Goal: Transaction & Acquisition: Purchase product/service

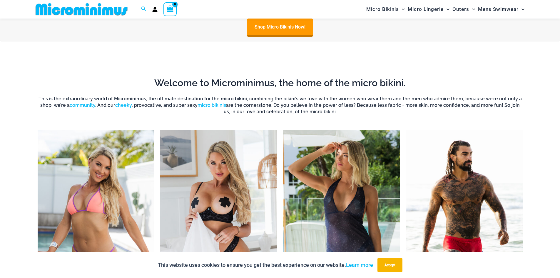
scroll to position [290, 0]
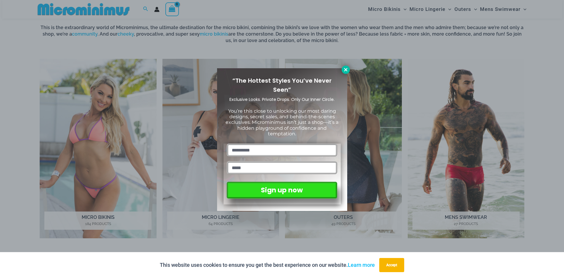
click at [345, 71] on icon at bounding box center [345, 69] width 5 height 5
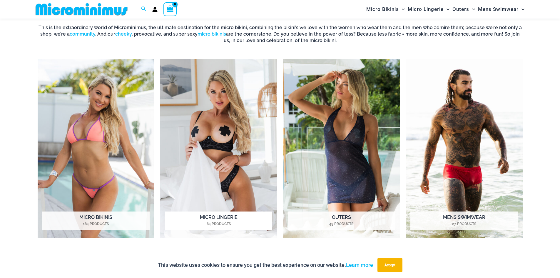
click at [236, 180] on img "Visit product category Micro Lingerie" at bounding box center [218, 149] width 117 height 180
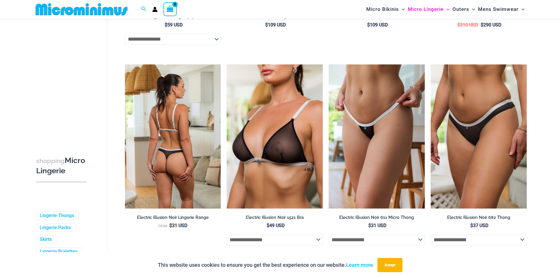
scroll to position [1053, 0]
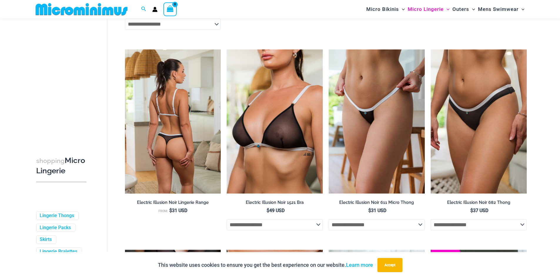
click at [187, 153] on img at bounding box center [173, 121] width 96 height 144
